Goal: Information Seeking & Learning: Learn about a topic

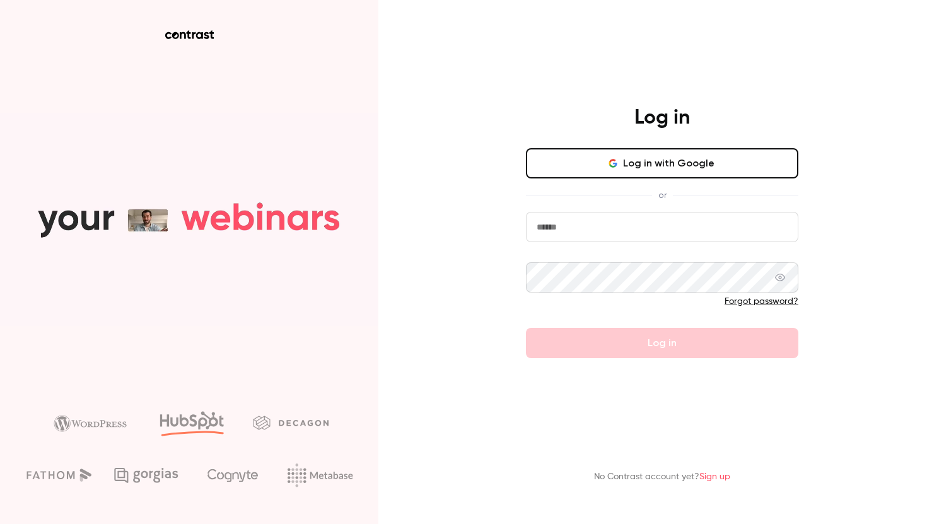
click at [547, 160] on button "Log in with Google" at bounding box center [662, 163] width 272 height 30
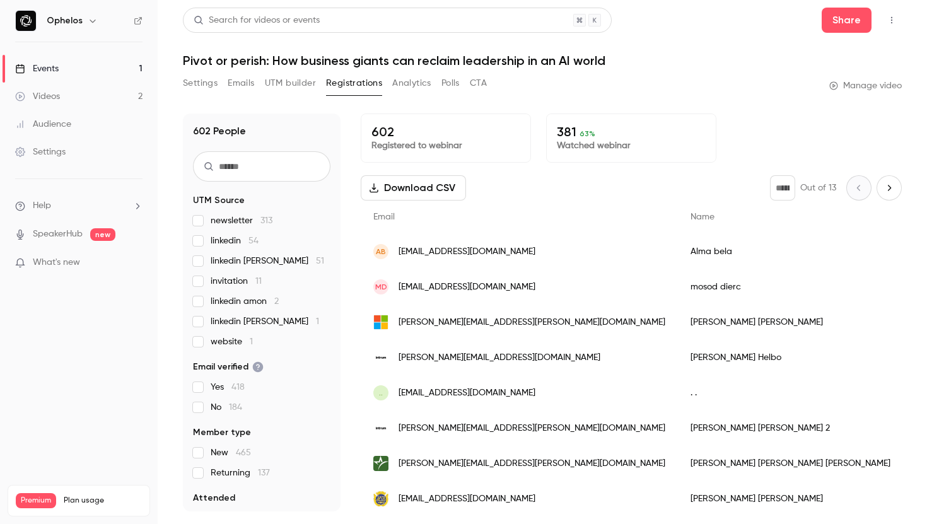
click at [61, 90] on link "Videos 2" at bounding box center [79, 97] width 158 height 28
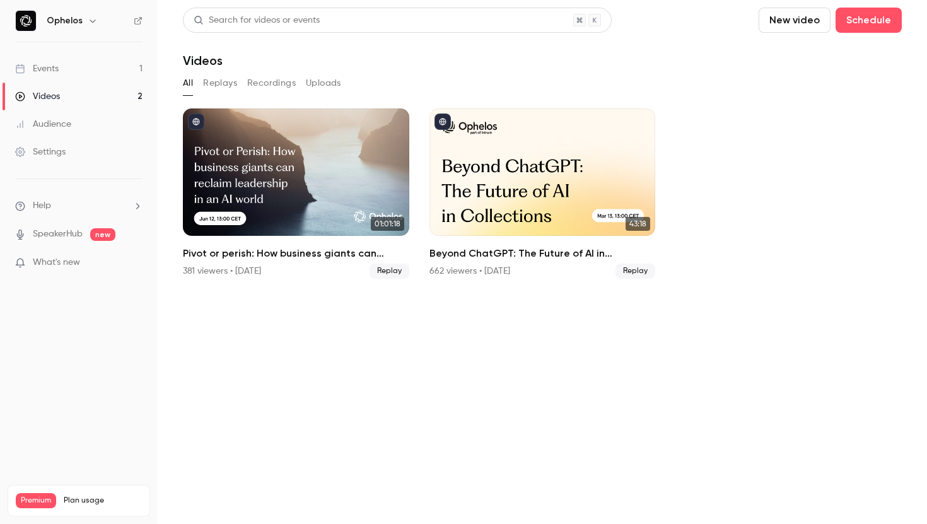
click at [64, 51] on ul "Events 1 Videos 2 Audience Settings" at bounding box center [79, 110] width 158 height 136
click at [63, 71] on link "Events 1" at bounding box center [79, 69] width 158 height 28
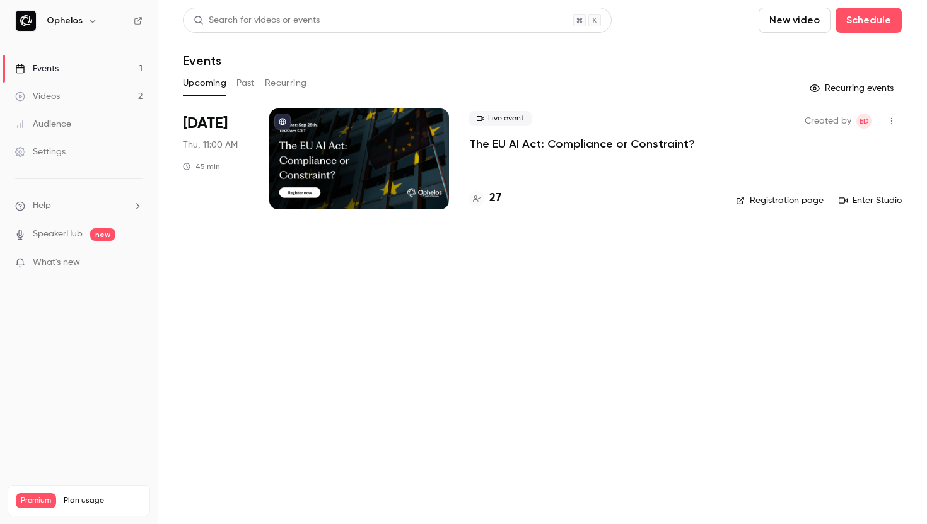
click at [549, 142] on p "The EU AI Act: Compliance or Constraint?" at bounding box center [582, 143] width 226 height 15
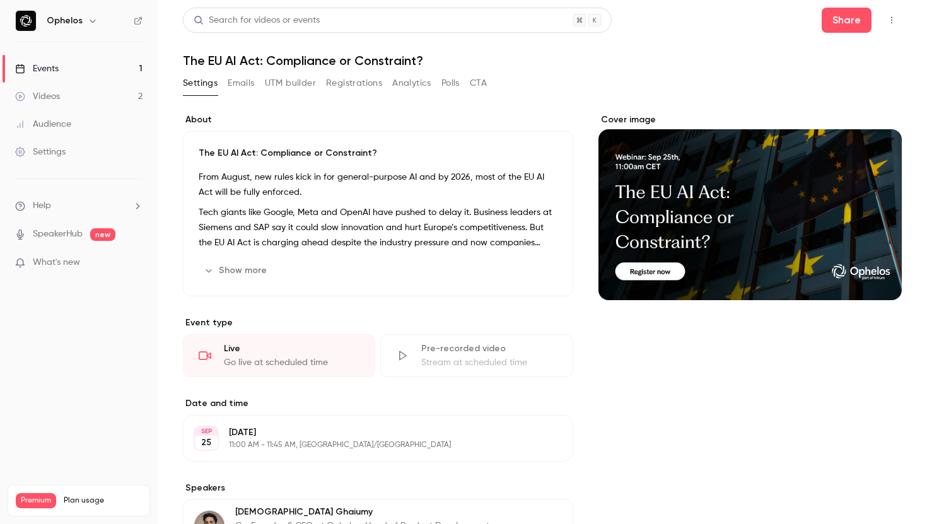
click at [307, 84] on button "UTM builder" at bounding box center [290, 83] width 51 height 20
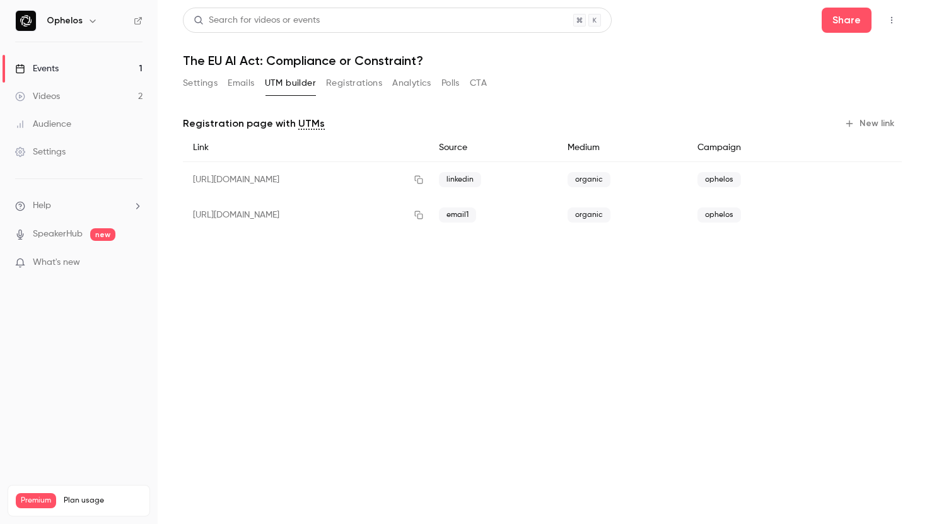
click at [353, 92] on button "Registrations" at bounding box center [354, 83] width 56 height 20
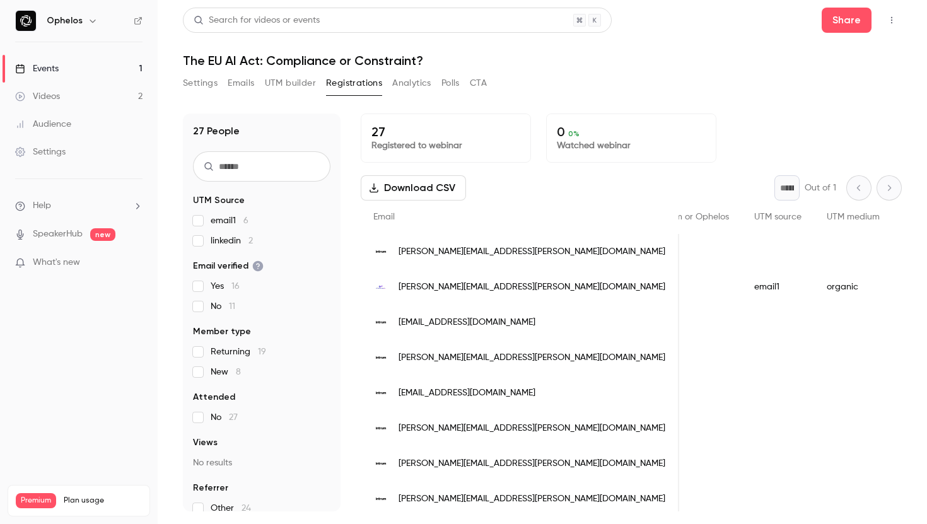
scroll to position [0, 1289]
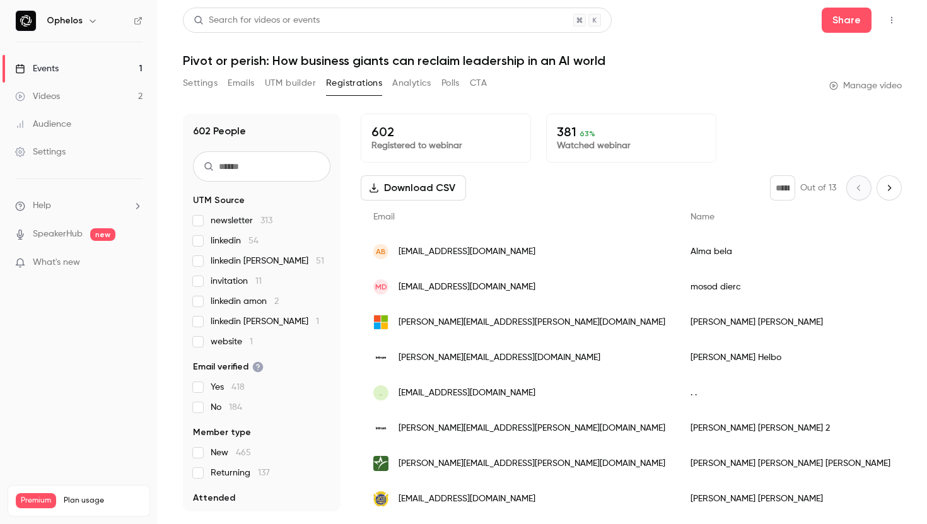
click at [65, 65] on link "Events 1" at bounding box center [79, 69] width 158 height 28
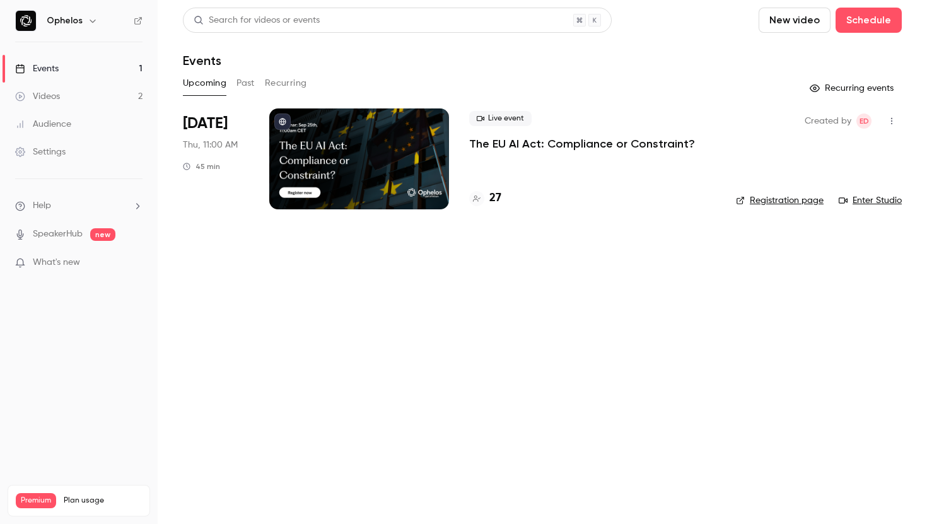
click at [521, 148] on p "The EU AI Act: Compliance or Constraint?" at bounding box center [582, 143] width 226 height 15
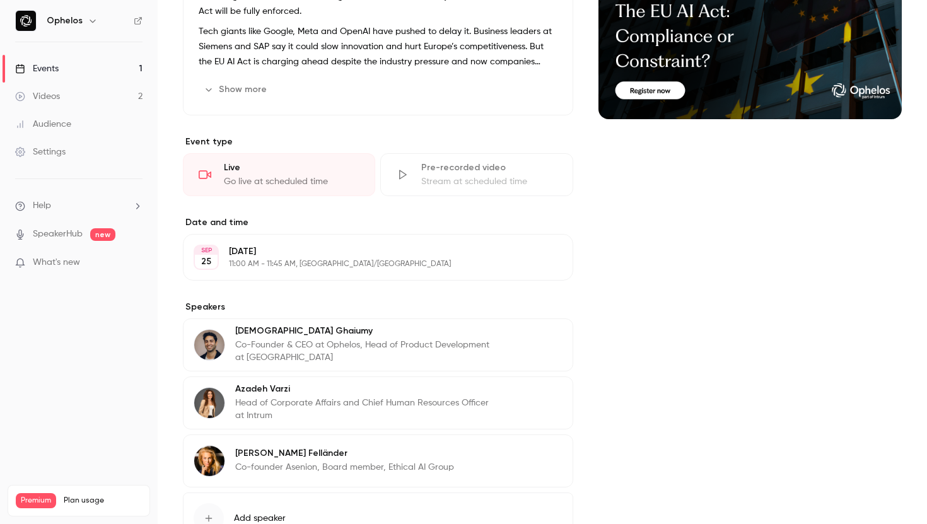
scroll to position [210, 0]
